Goal: Transaction & Acquisition: Purchase product/service

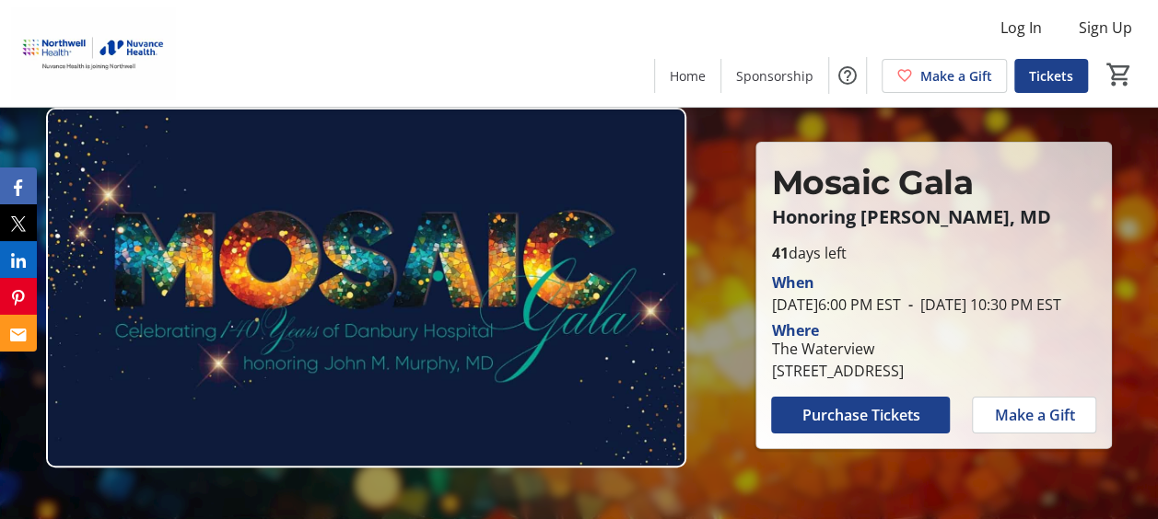
click at [857, 426] on span "Purchase Tickets" at bounding box center [860, 415] width 118 height 22
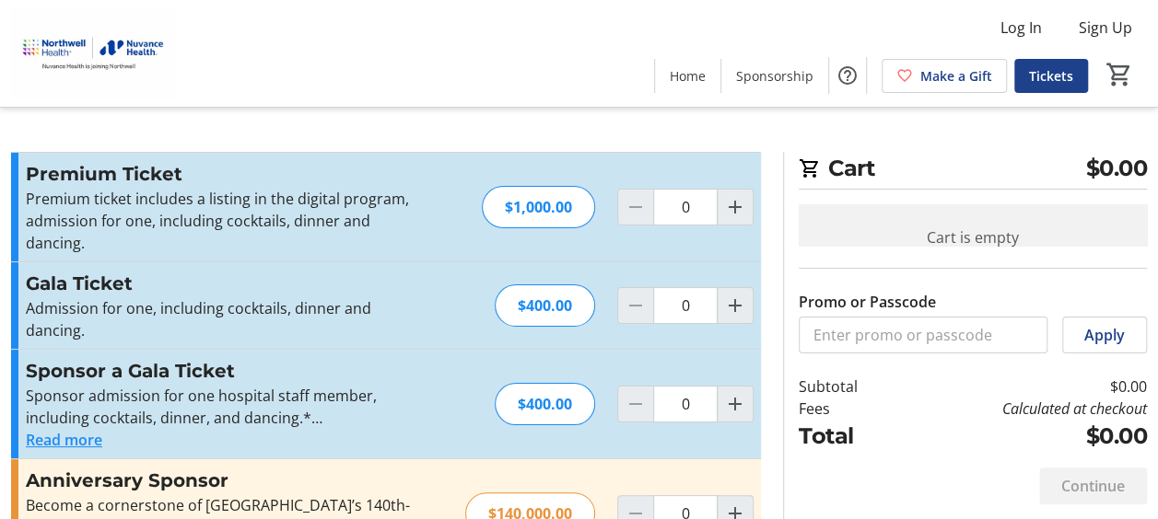
click at [50, 429] on button "Read more" at bounding box center [64, 440] width 76 height 22
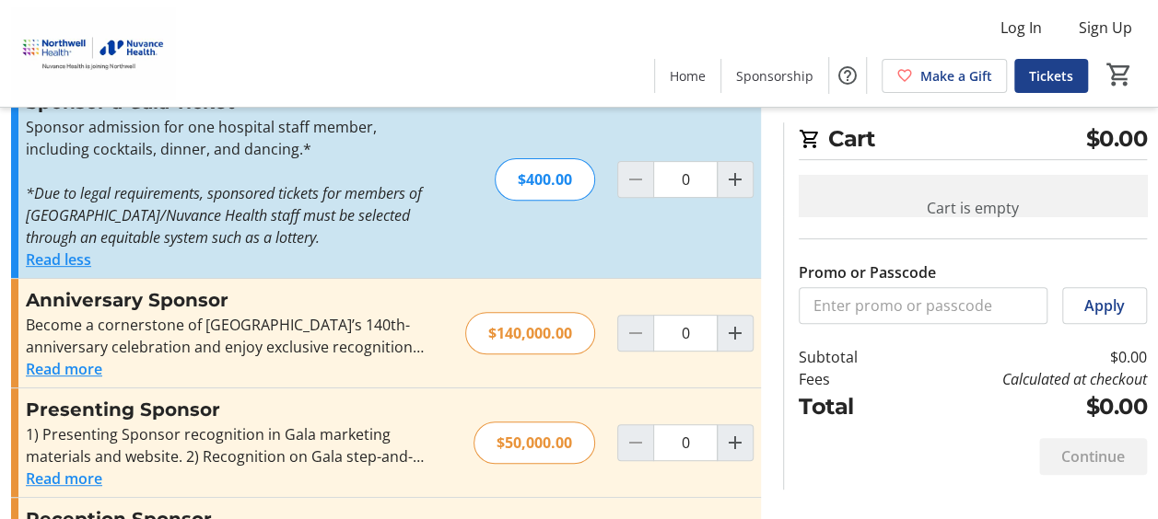
scroll to position [302, 0]
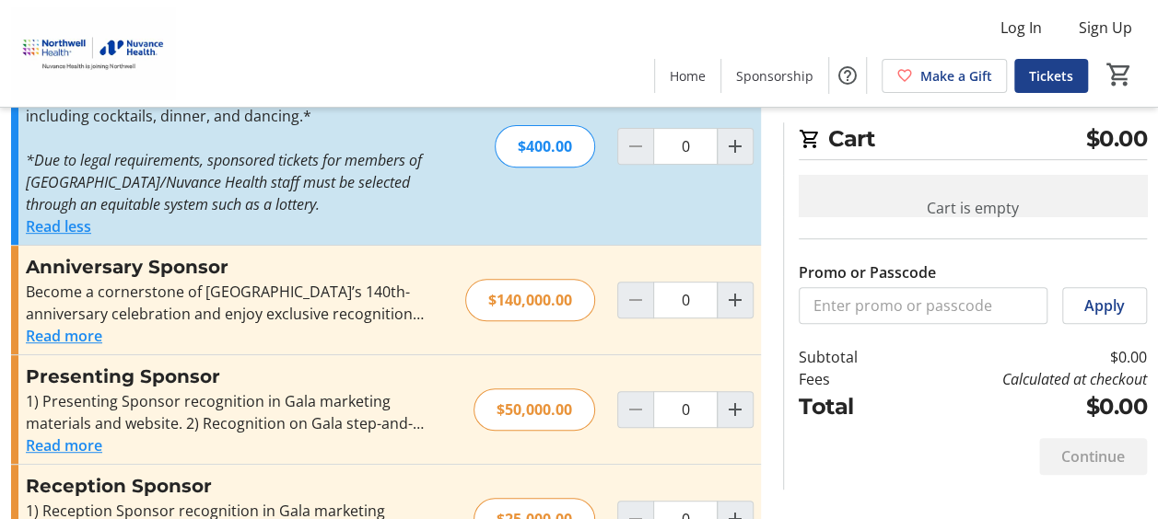
click at [52, 325] on button "Read more" at bounding box center [64, 336] width 76 height 22
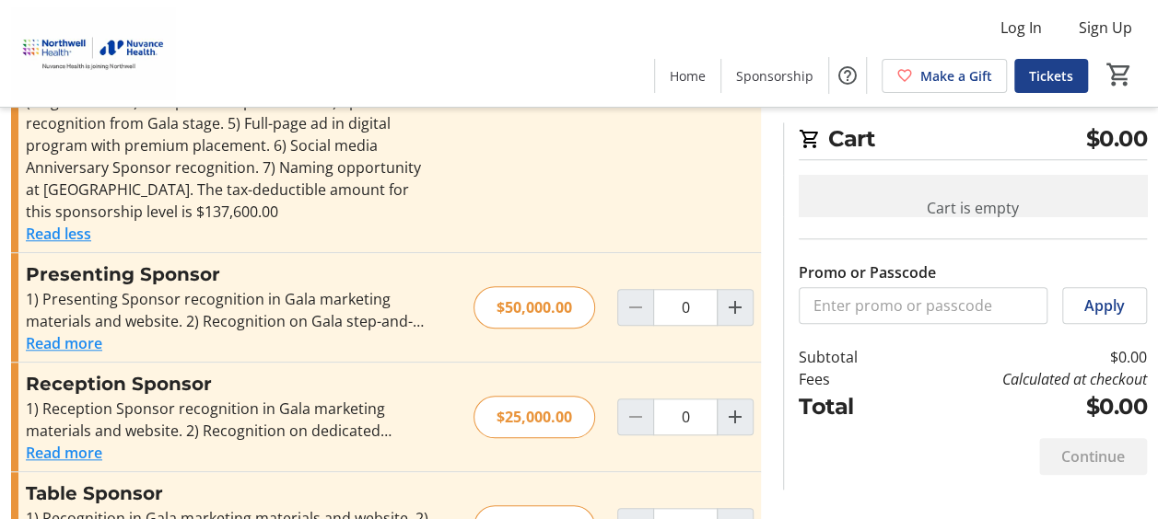
scroll to position [722, 0]
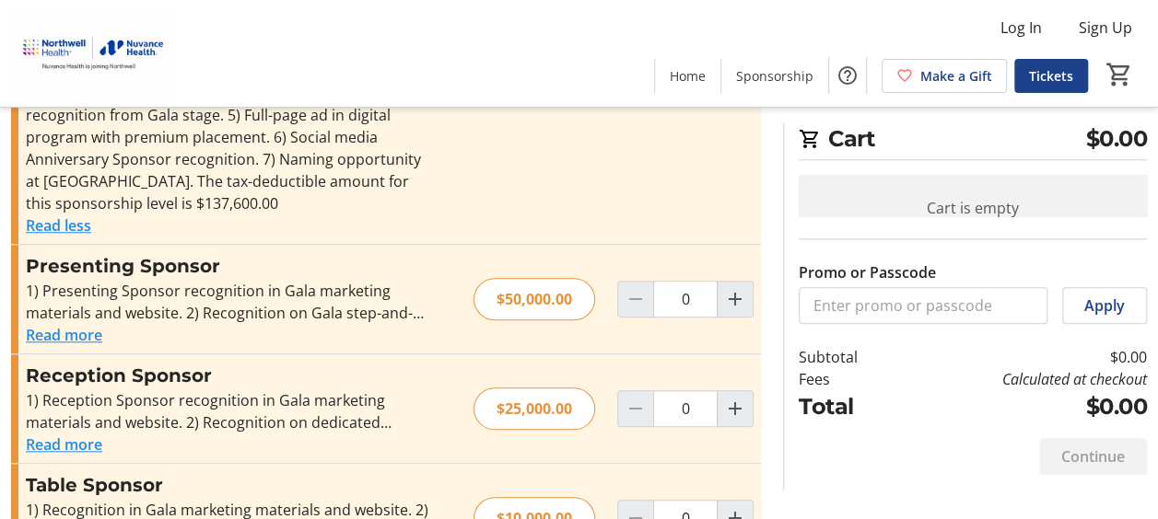
click at [39, 324] on button "Read more" at bounding box center [64, 335] width 76 height 22
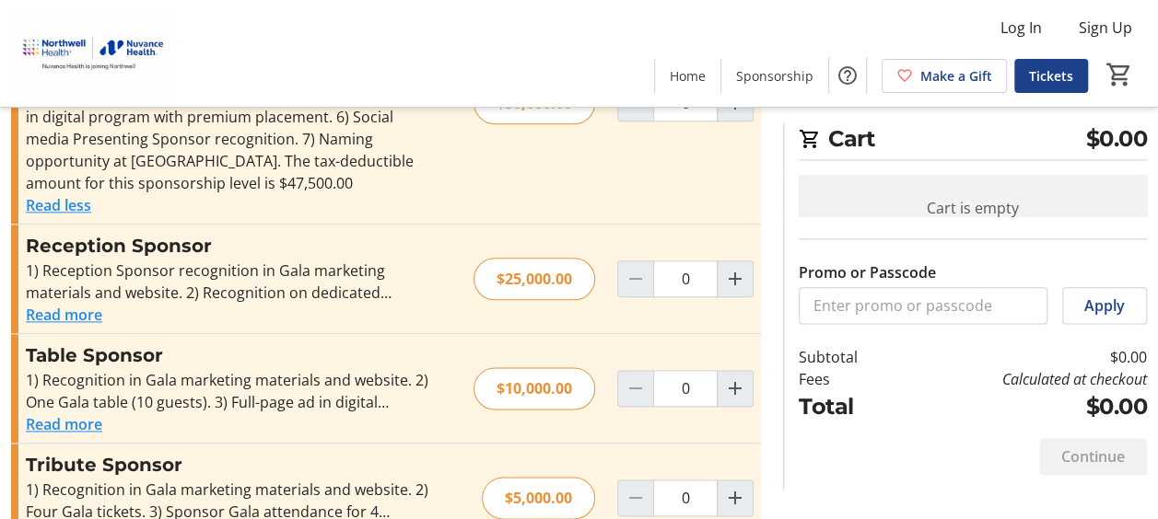
scroll to position [986, 0]
click at [50, 303] on button "Read more" at bounding box center [64, 314] width 76 height 22
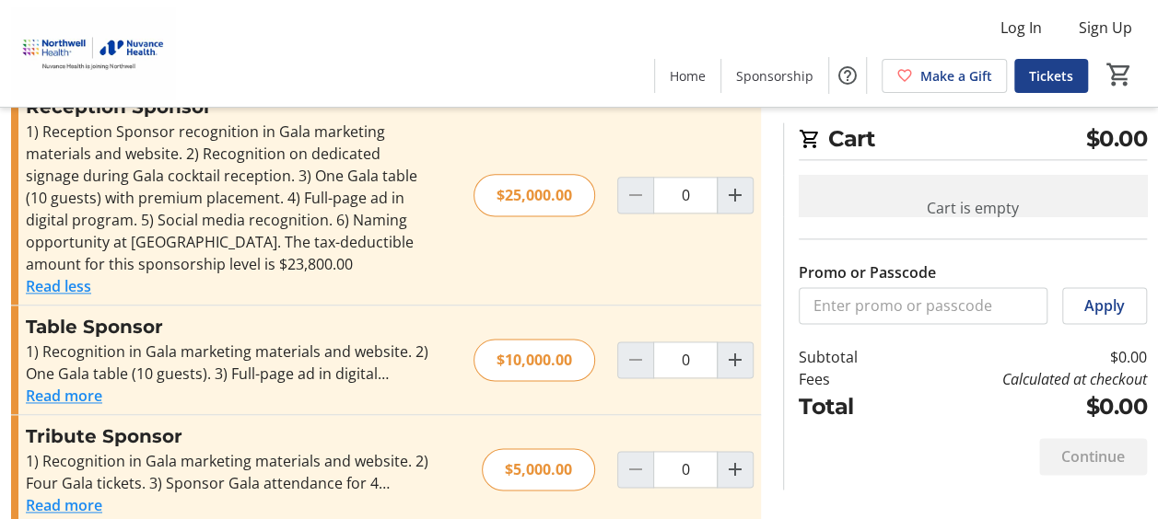
scroll to position [1126, 0]
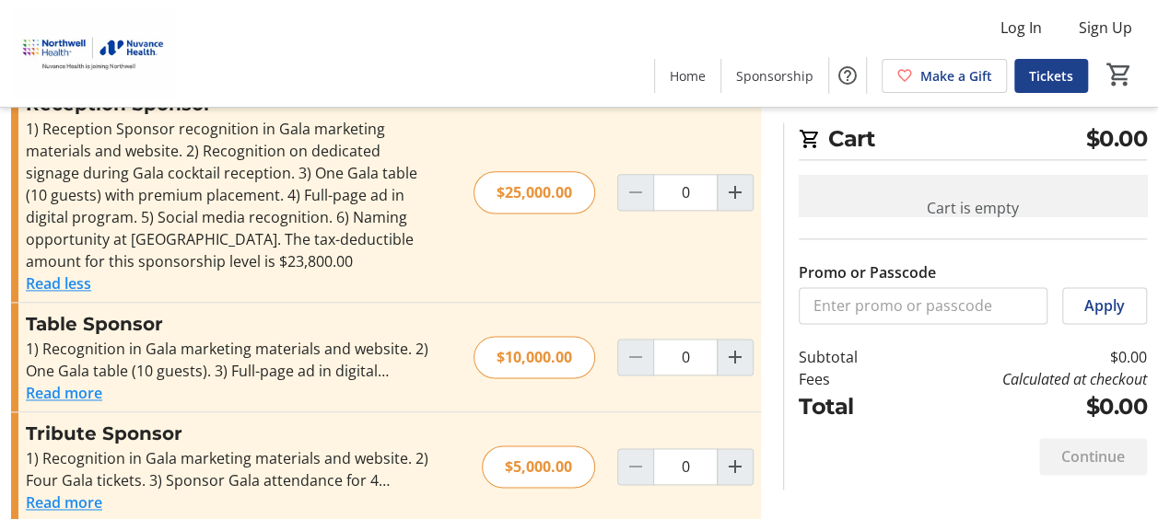
click at [63, 382] on button "Read more" at bounding box center [64, 393] width 76 height 22
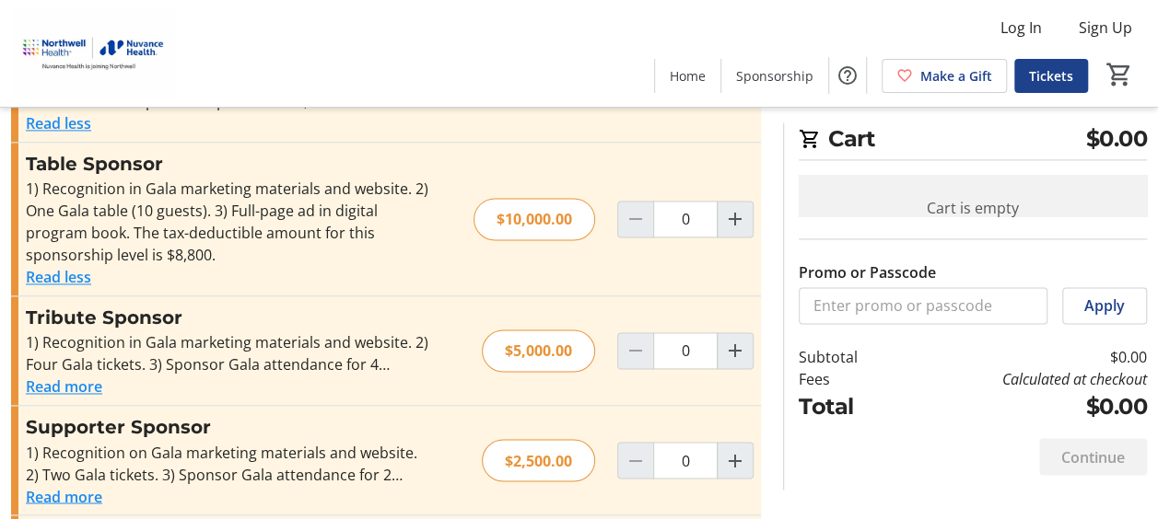
scroll to position [1290, 0]
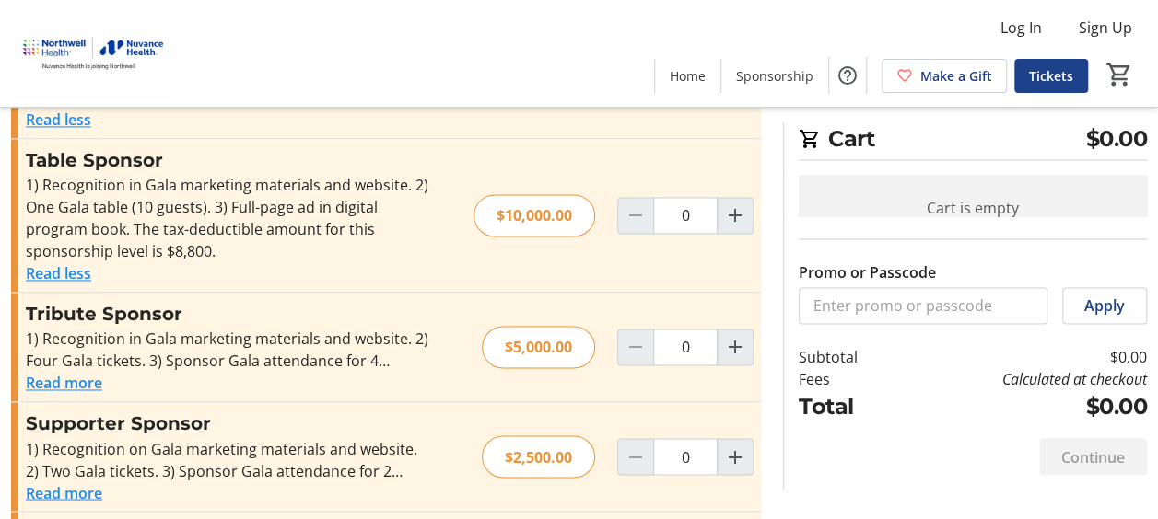
click at [58, 372] on button "Read more" at bounding box center [64, 383] width 76 height 22
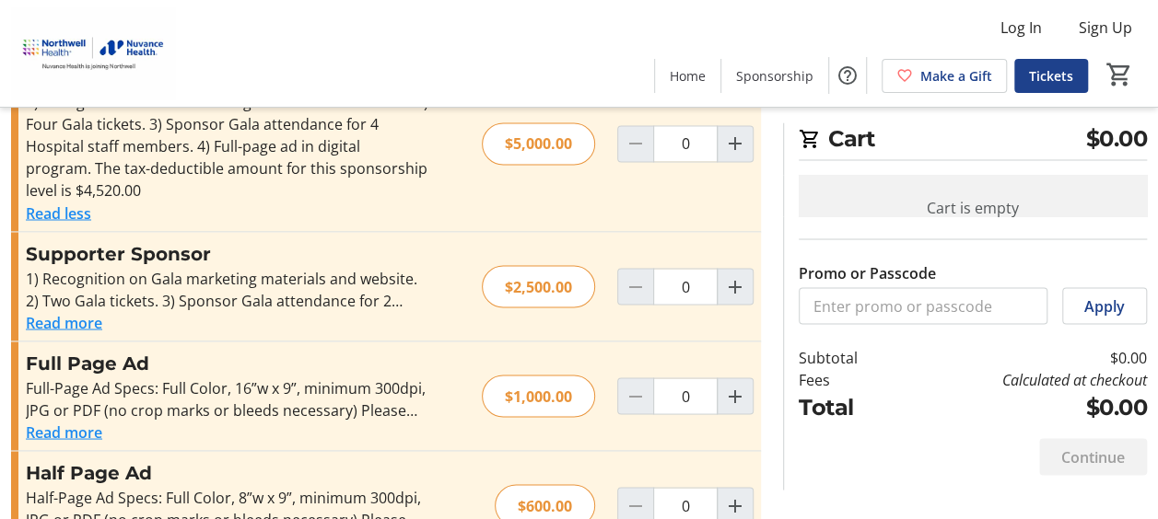
scroll to position [1542, 0]
